Goal: Navigation & Orientation: Find specific page/section

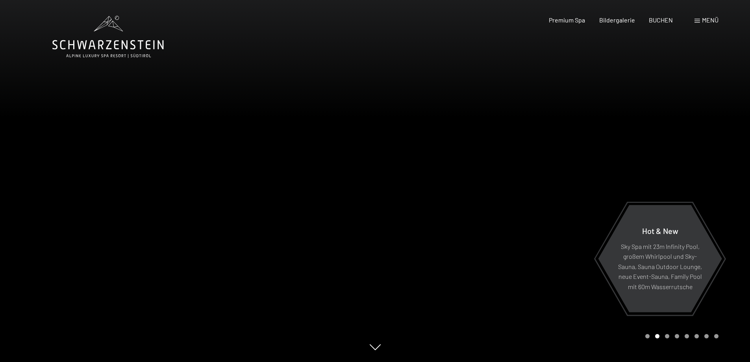
click at [701, 18] on div "Menü" at bounding box center [706, 20] width 24 height 9
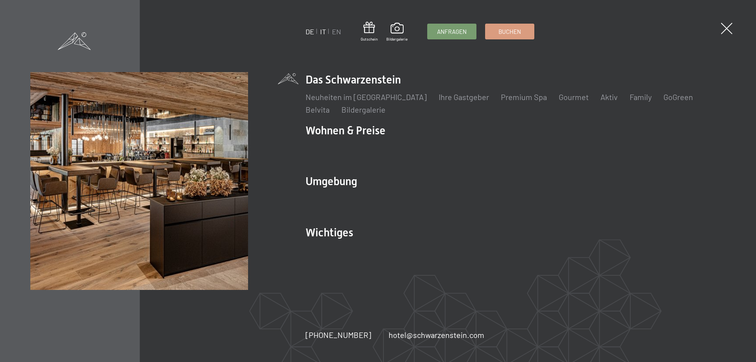
click at [323, 30] on link "IT" at bounding box center [323, 31] width 6 height 9
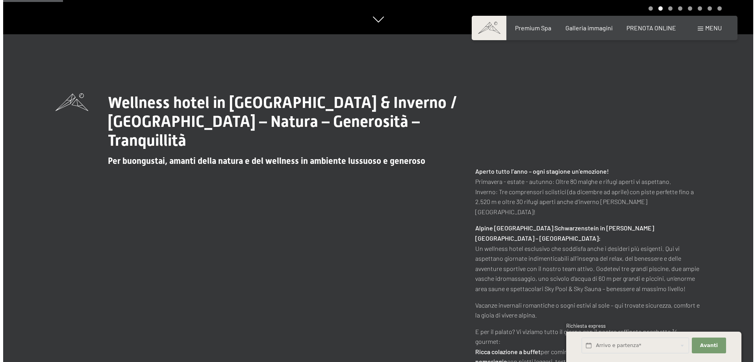
scroll to position [354, 0]
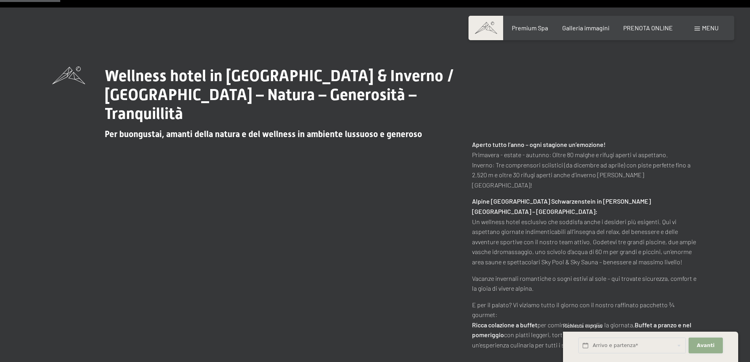
click at [711, 344] on span "Avanti" at bounding box center [706, 345] width 18 height 7
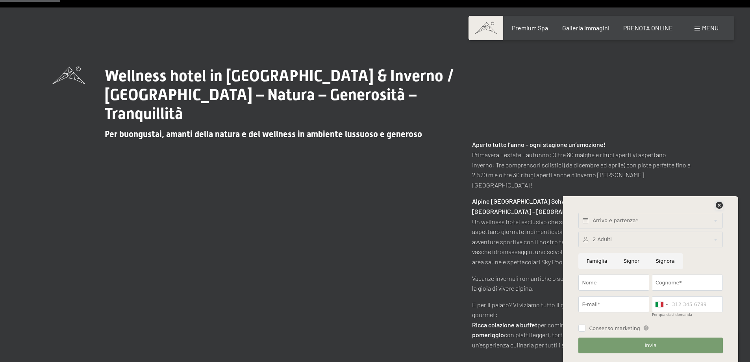
click at [718, 205] on icon at bounding box center [719, 205] width 7 height 7
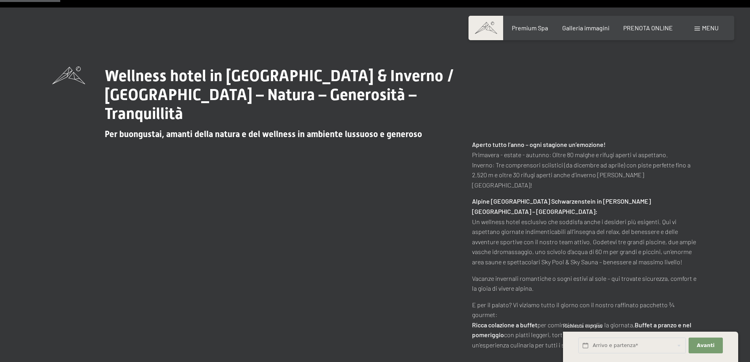
click at [705, 26] on span "Menu" at bounding box center [710, 27] width 17 height 7
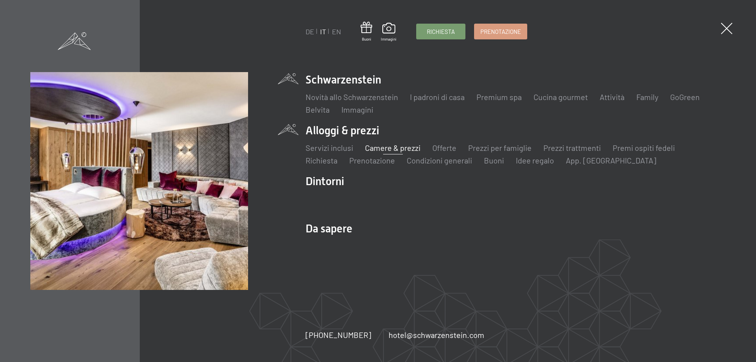
click at [381, 145] on link "Camere & prezzi" at bounding box center [393, 147] width 56 height 9
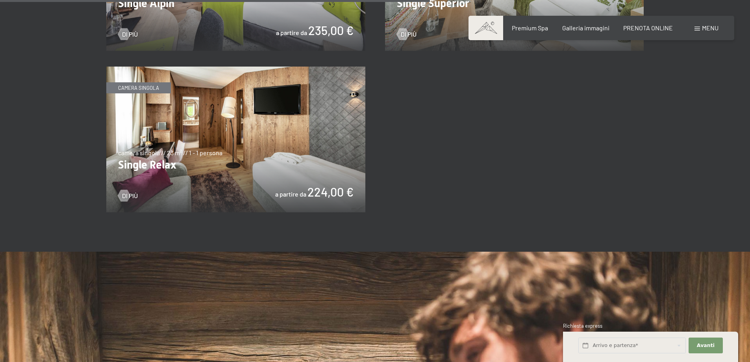
scroll to position [1457, 0]
